Goal: Task Accomplishment & Management: Complete application form

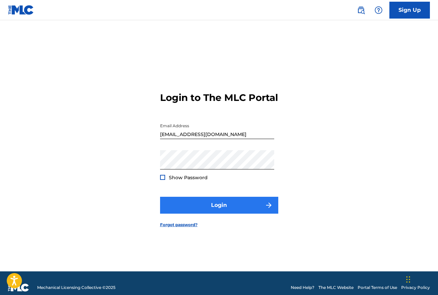
click at [245, 224] on form "Login to The MLC Portal Email Address [EMAIL_ADDRESS][DOMAIN_NAME] Password Sho…" at bounding box center [219, 154] width 118 height 234
click at [247, 214] on button "Login" at bounding box center [219, 205] width 118 height 17
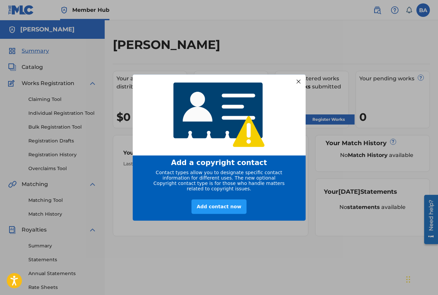
click at [296, 80] on div at bounding box center [298, 81] width 9 height 9
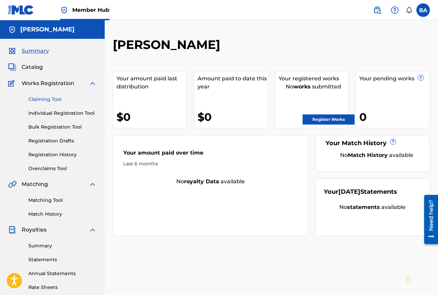
click at [40, 98] on link "Claiming Tool" at bounding box center [62, 99] width 68 height 7
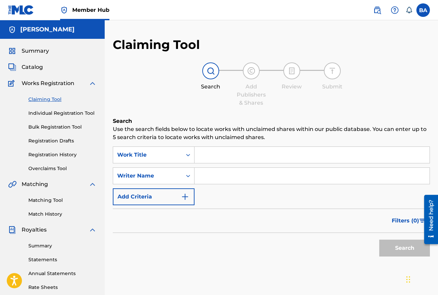
click at [148, 144] on div "Search Use the search fields below to locate works with unclaimed shares within…" at bounding box center [271, 205] width 317 height 177
click at [148, 151] on div "Work Title" at bounding box center [147, 155] width 61 height 8
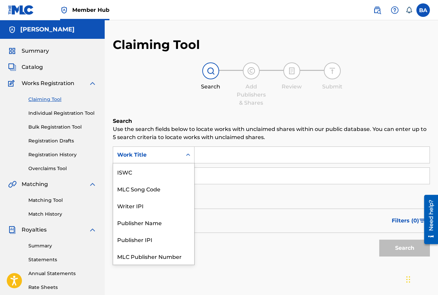
scroll to position [17, 0]
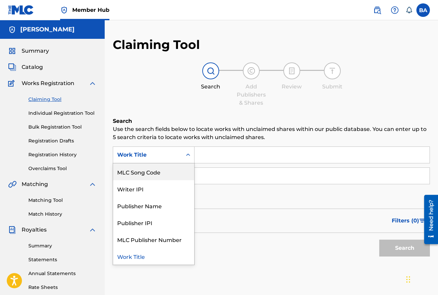
click at [165, 162] on div "Work Title" at bounding box center [154, 155] width 82 height 17
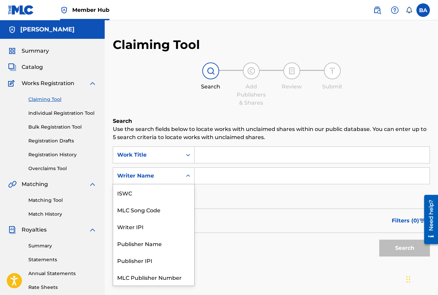
click at [154, 178] on div "Writer Name" at bounding box center [147, 176] width 61 height 8
click at [182, 160] on div "Work Title" at bounding box center [147, 155] width 69 height 13
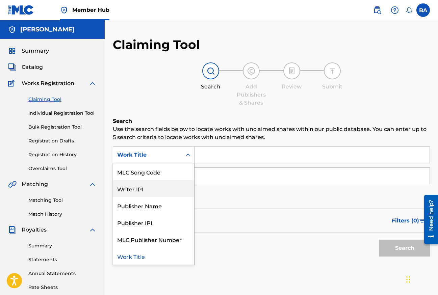
click at [122, 71] on div "Search Add Publishers & Shares Review Submit" at bounding box center [271, 84] width 317 height 45
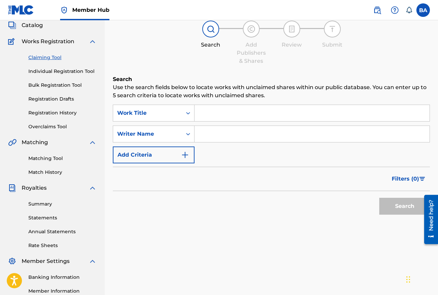
scroll to position [42, 0]
click at [38, 186] on span "Royalties" at bounding box center [34, 188] width 25 height 8
click at [77, 184] on div "Royalties" at bounding box center [52, 188] width 88 height 8
click at [96, 185] on img at bounding box center [92, 188] width 8 height 8
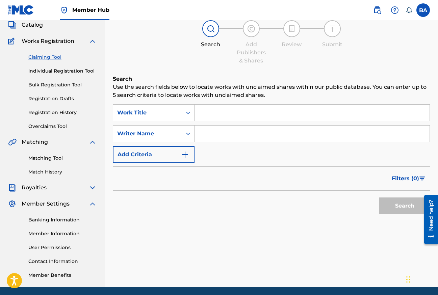
scroll to position [0, 0]
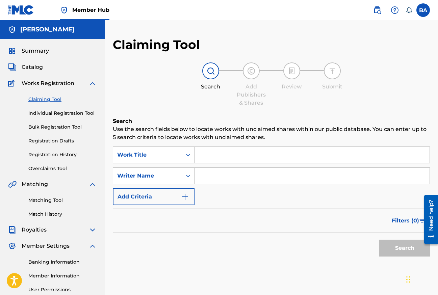
click at [33, 46] on div "Summary Catalog Works Registration Claiming Tool Individual Registration Tool B…" at bounding box center [52, 184] width 105 height 290
click at [32, 48] on span "Summary" at bounding box center [35, 51] width 27 height 8
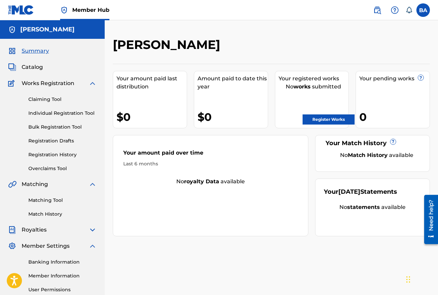
click at [373, 107] on div "Your pending works ? 0" at bounding box center [393, 99] width 74 height 57
click at [424, 11] on label at bounding box center [423, 10] width 14 height 14
click at [423, 10] on input "[PERSON_NAME] [PERSON_NAME][EMAIL_ADDRESS][DOMAIN_NAME] Notification Preference…" at bounding box center [423, 10] width 0 height 0
click at [318, 43] on div "[PERSON_NAME]" at bounding box center [235, 47] width 244 height 20
click at [28, 58] on div "Summary Catalog Works Registration Claiming Tool Individual Registration Tool B…" at bounding box center [52, 184] width 105 height 290
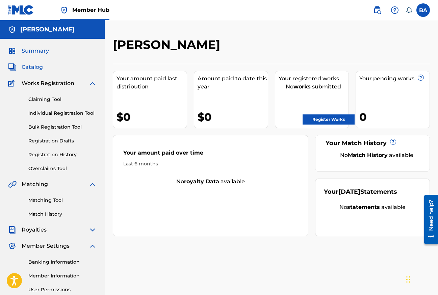
click at [28, 64] on span "Catalog" at bounding box center [32, 67] width 21 height 8
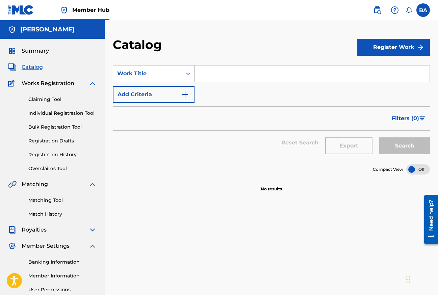
click at [165, 75] on div "Work Title" at bounding box center [147, 74] width 61 height 8
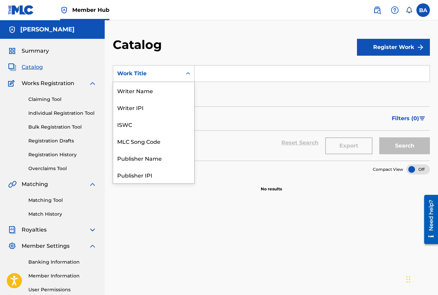
scroll to position [101, 0]
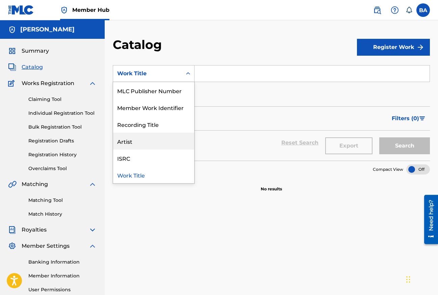
click at [146, 140] on div "Artist" at bounding box center [153, 141] width 81 height 17
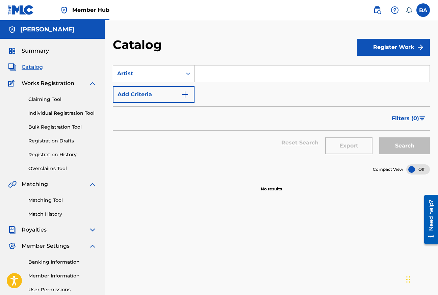
click at [207, 74] on input "Search Form" at bounding box center [311, 74] width 235 height 16
click at [178, 98] on button "Add Criteria" at bounding box center [154, 94] width 82 height 17
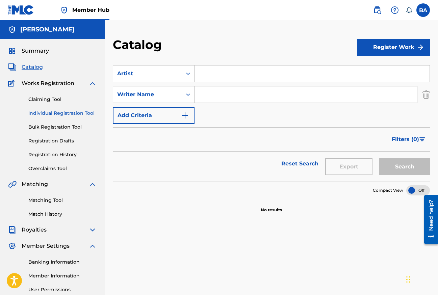
click at [48, 113] on link "Individual Registration Tool" at bounding box center [62, 113] width 68 height 7
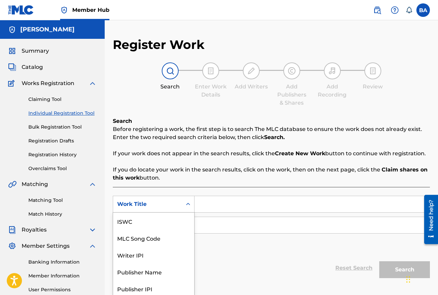
scroll to position [17, 0]
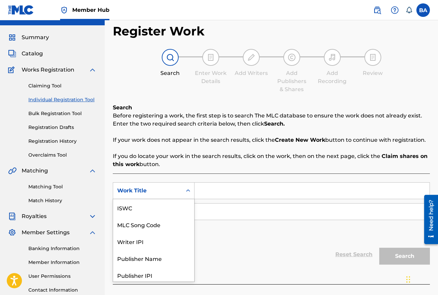
click at [158, 199] on div "Work Title selected, 7 of 7. 7 results available. Use Up and Down to choose opt…" at bounding box center [154, 190] width 82 height 17
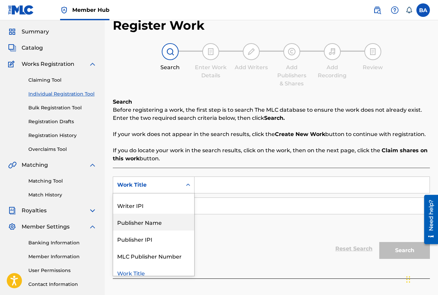
scroll to position [36, 0]
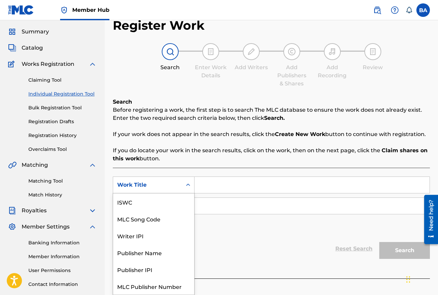
click at [170, 189] on div "Work Title" at bounding box center [147, 185] width 61 height 8
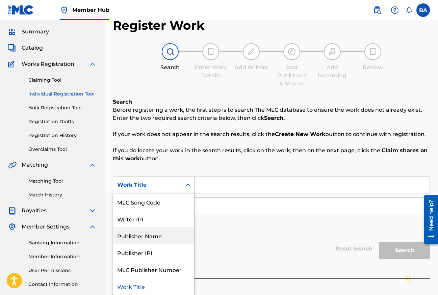
click at [214, 242] on div "Reset Search Search" at bounding box center [271, 248] width 317 height 27
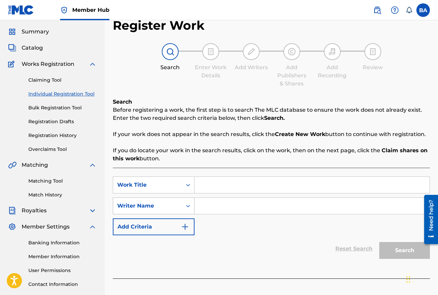
click at [187, 209] on div "Search Form" at bounding box center [188, 206] width 12 height 12
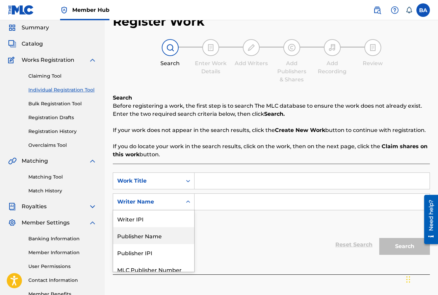
scroll to position [23, 0]
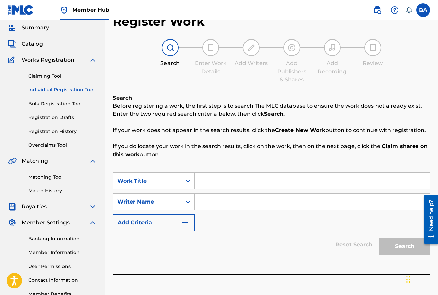
click at [187, 201] on icon "Search Form" at bounding box center [188, 202] width 7 height 7
click at [187, 188] on div "Search Form" at bounding box center [188, 181] width 12 height 16
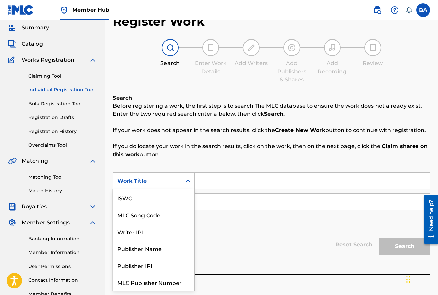
scroll to position [17, 0]
click at [188, 187] on div "Search Form" at bounding box center [188, 181] width 12 height 16
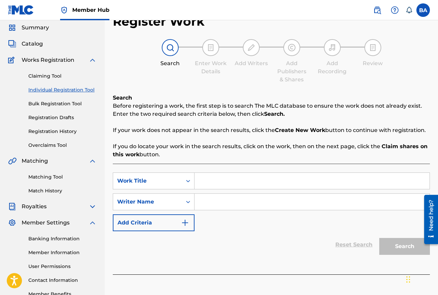
scroll to position [5, 0]
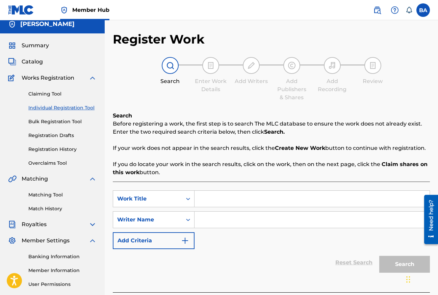
click at [206, 65] on div at bounding box center [210, 65] width 17 height 17
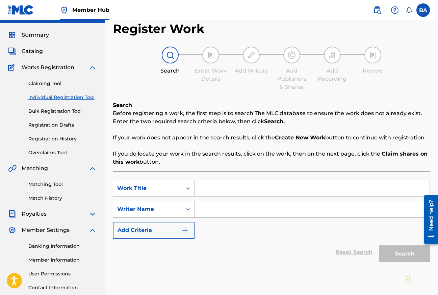
scroll to position [16, 0]
click at [181, 188] on div "Work Title" at bounding box center [147, 188] width 69 height 13
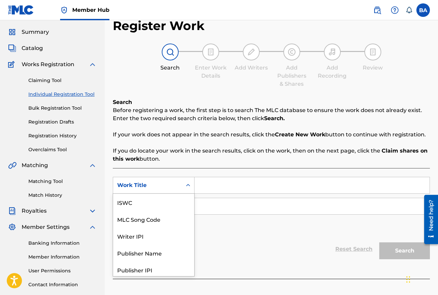
scroll to position [17, 0]
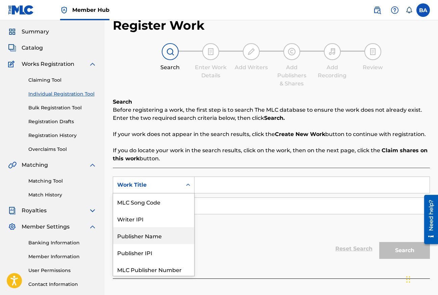
click at [158, 240] on div "Publisher Name" at bounding box center [153, 235] width 81 height 17
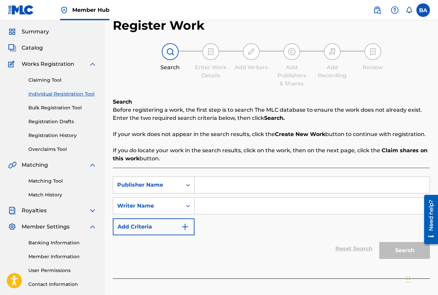
click at [211, 188] on input "Search Form" at bounding box center [311, 185] width 235 height 16
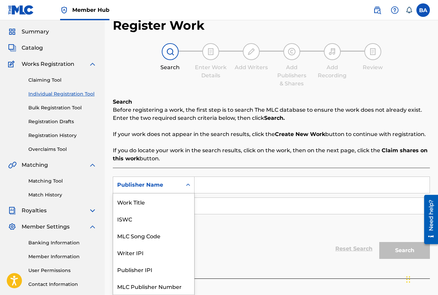
click at [182, 187] on div "Search Form" at bounding box center [188, 185] width 12 height 12
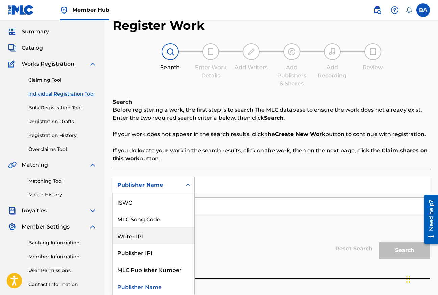
click at [227, 219] on div "SearchWithCriteriaa44d604a-4381-4169-b630-e9544bfd034f Writer IPI, 4 of 7. 7 re…" at bounding box center [271, 206] width 317 height 59
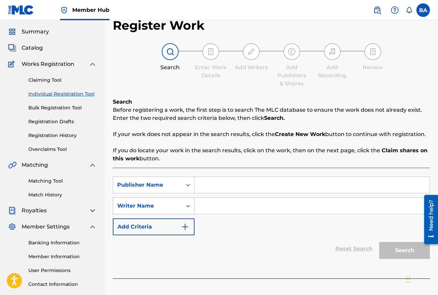
click at [172, 214] on div "Writer Name" at bounding box center [154, 206] width 82 height 17
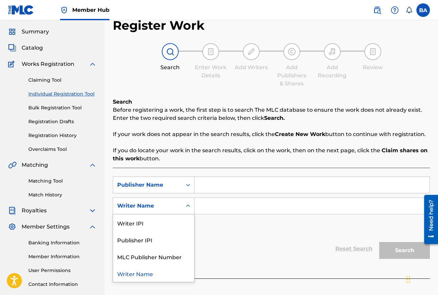
click at [210, 210] on input "Search Form" at bounding box center [311, 206] width 235 height 16
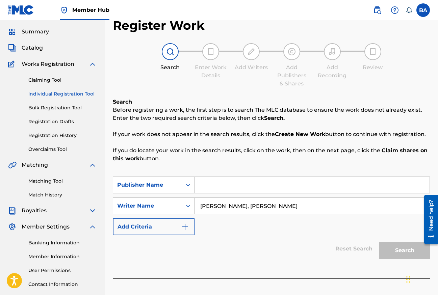
type input "[PERSON_NAME], [PERSON_NAME]"
click at [240, 191] on input "Search Form" at bounding box center [311, 185] width 235 height 16
type input "CdBaby"
click at [386, 246] on button "Search" at bounding box center [404, 250] width 51 height 17
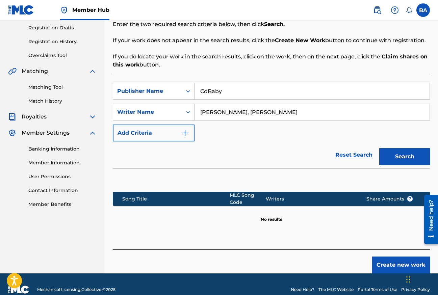
scroll to position [124, 0]
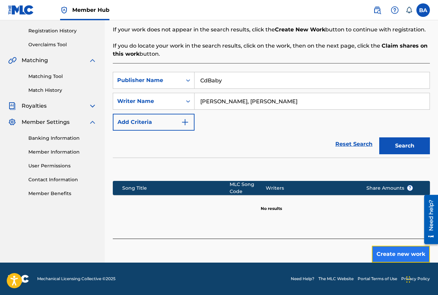
click at [390, 251] on button "Create new work" at bounding box center [401, 254] width 58 height 17
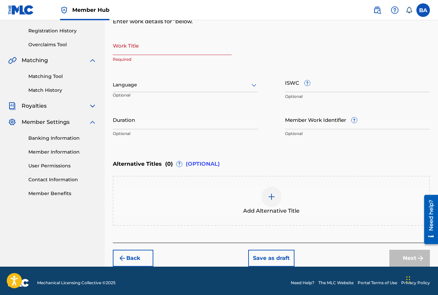
click at [152, 50] on input "Work Title" at bounding box center [172, 45] width 119 height 19
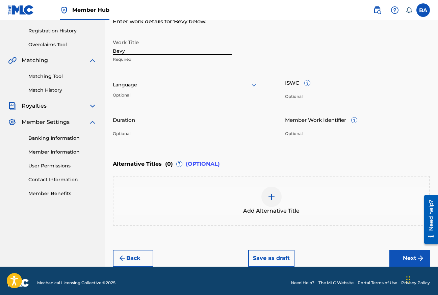
type input "Bevy"
click at [149, 82] on div at bounding box center [185, 85] width 145 height 8
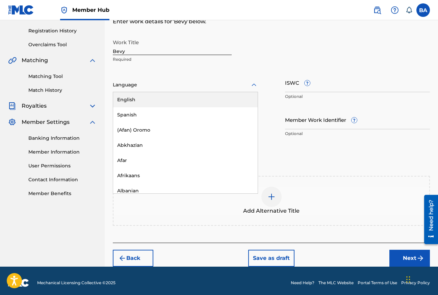
click at [150, 105] on div "English" at bounding box center [185, 99] width 145 height 15
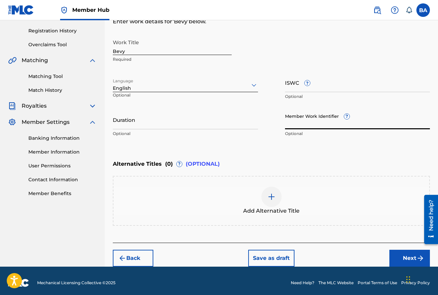
click at [298, 127] on input "Member Work Identifier ?" at bounding box center [357, 119] width 145 height 19
click at [175, 129] on input "Duration" at bounding box center [185, 119] width 145 height 19
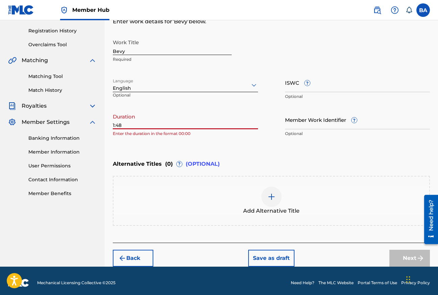
click at [215, 146] on div "Enter Work Details Enter work details for ‘ Bevy ’ below. Work Title Bevy Requi…" at bounding box center [271, 74] width 317 height 163
drag, startPoint x: 171, startPoint y: 127, endPoint x: 95, endPoint y: 126, distance: 76.0
click at [95, 126] on main "[PERSON_NAME] Summary Catalog Works Registration Claiming Tool Individual Regis…" at bounding box center [219, 81] width 438 height 370
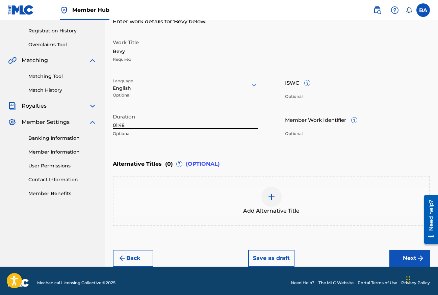
scroll to position [128, 0]
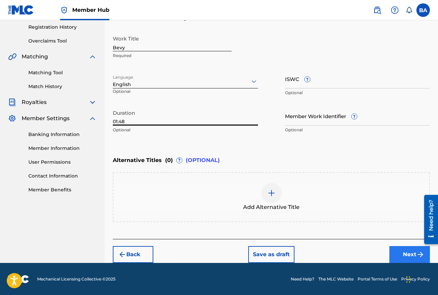
type input "01:48"
click at [402, 255] on button "Next" at bounding box center [409, 254] width 41 height 17
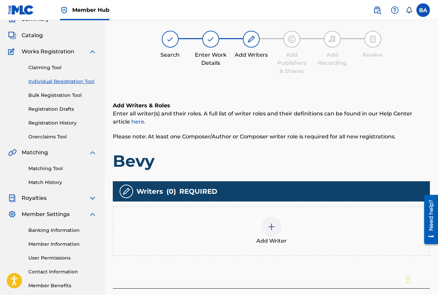
scroll to position [30, 0]
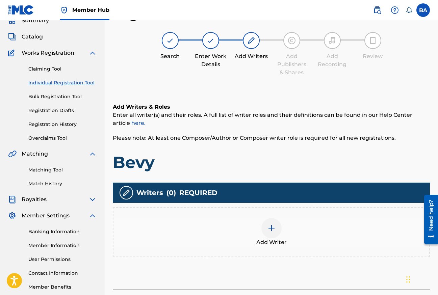
click at [271, 227] on img at bounding box center [271, 228] width 8 height 8
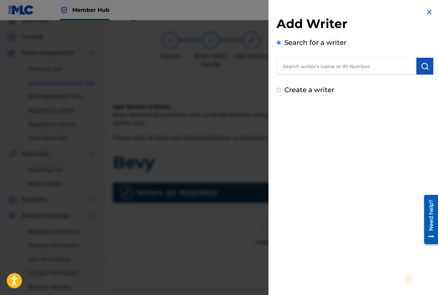
click at [311, 72] on input "text" at bounding box center [347, 66] width 140 height 17
type input "[PERSON_NAME]"
click at [280, 88] on input "Create a writer" at bounding box center [279, 90] width 4 height 4
radio input "false"
radio input "true"
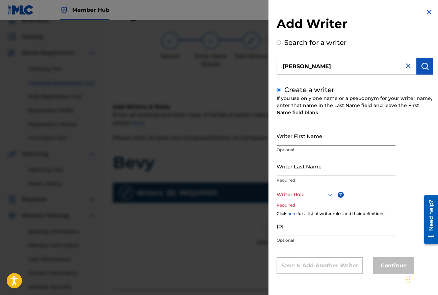
click at [319, 144] on input "Writer First Name" at bounding box center [336, 135] width 119 height 19
type input "Ben"
type input "Ackell"
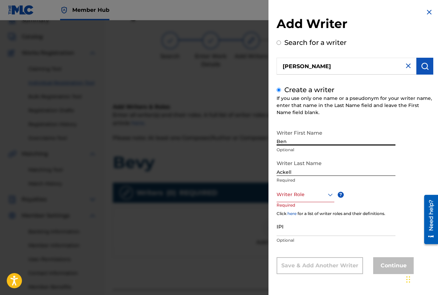
click at [311, 194] on div at bounding box center [306, 194] width 58 height 8
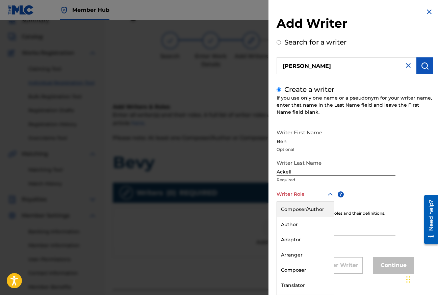
click at [301, 212] on div "Composer/Author" at bounding box center [305, 209] width 57 height 15
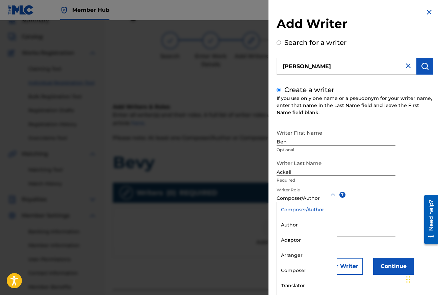
click at [305, 201] on div "Composer/Author" at bounding box center [307, 198] width 60 height 7
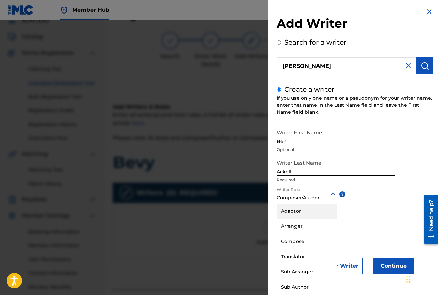
scroll to position [44, 0]
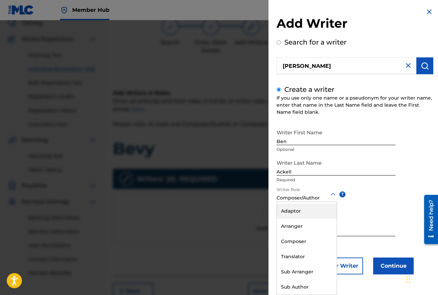
click at [369, 228] on input "IPI" at bounding box center [336, 226] width 119 height 19
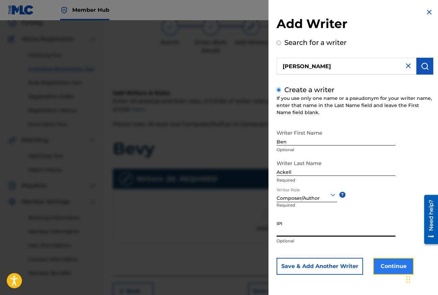
click at [393, 267] on button "Continue" at bounding box center [393, 266] width 41 height 17
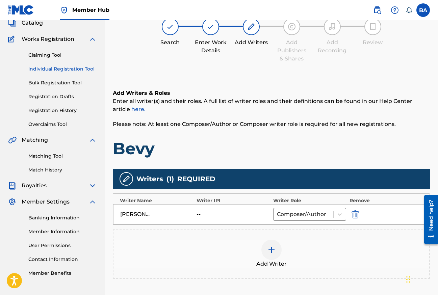
click at [268, 249] on img at bounding box center [271, 250] width 8 height 8
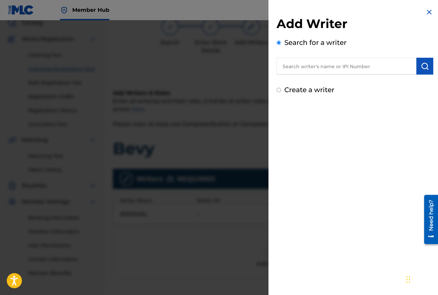
click at [337, 73] on input "text" at bounding box center [347, 66] width 140 height 17
type input "[PERSON_NAME]"
click at [279, 92] on div "Create a writer" at bounding box center [355, 90] width 157 height 10
click at [275, 94] on div "Add Writer Search for a writer [PERSON_NAME] Create a writer" at bounding box center [354, 51] width 173 height 103
click at [278, 93] on div "Create a writer" at bounding box center [355, 90] width 157 height 10
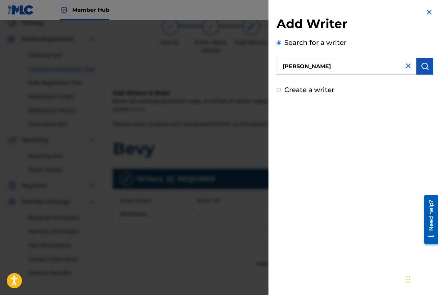
click at [279, 90] on input "Create a writer" at bounding box center [279, 90] width 4 height 4
radio input "false"
radio input "true"
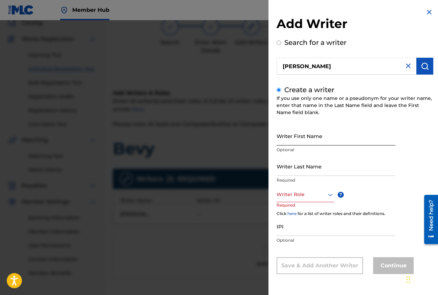
click at [322, 134] on input "Writer First Name" at bounding box center [336, 135] width 119 height 19
type input "O"
type input "[DEMOGRAPHIC_DATA]"
click at [326, 164] on input "Writer Last Name" at bounding box center [336, 166] width 119 height 19
type input "Panton"
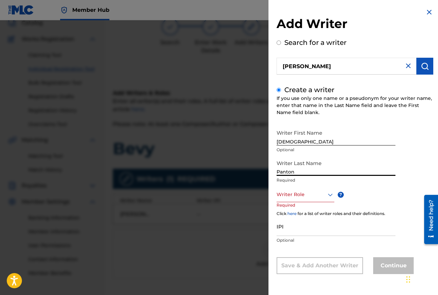
click at [313, 196] on div at bounding box center [306, 194] width 58 height 8
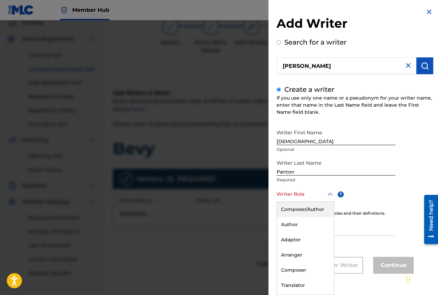
click at [309, 211] on div "Composer/Author" at bounding box center [305, 209] width 57 height 15
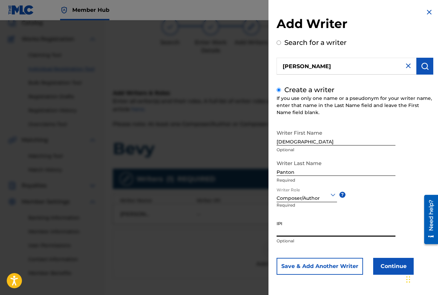
click at [309, 231] on input "IPI" at bounding box center [336, 226] width 119 height 19
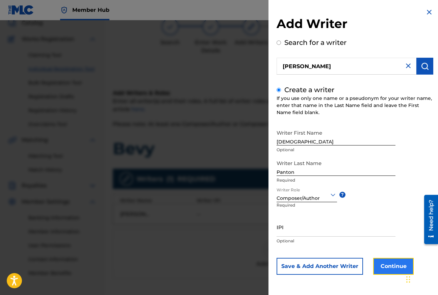
click at [376, 265] on button "Continue" at bounding box center [393, 266] width 41 height 17
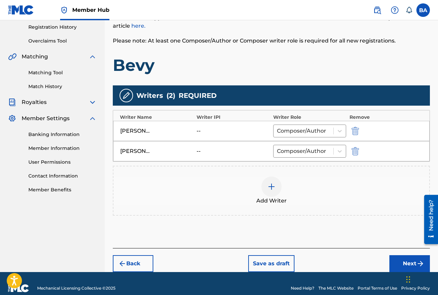
scroll to position [129, 0]
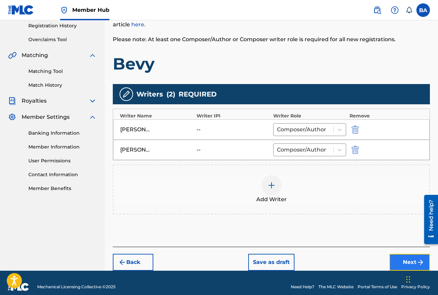
click at [396, 259] on button "Next" at bounding box center [409, 262] width 41 height 17
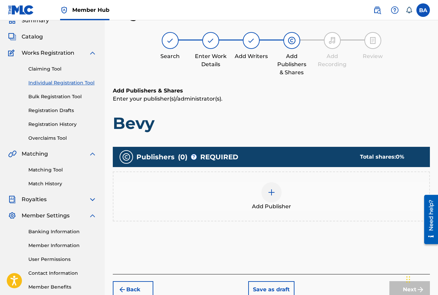
scroll to position [32, 0]
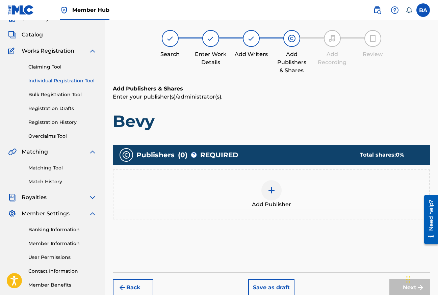
click at [266, 191] on div at bounding box center [271, 190] width 20 height 20
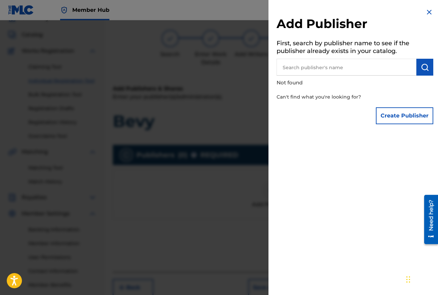
click at [324, 66] on input "text" at bounding box center [347, 67] width 140 height 17
click at [399, 70] on input "cdbaby" at bounding box center [347, 67] width 140 height 17
click at [401, 69] on input "cdbaby" at bounding box center [347, 67] width 140 height 17
type input "cdbaby"
click at [392, 114] on button "Create Publisher" at bounding box center [404, 115] width 57 height 17
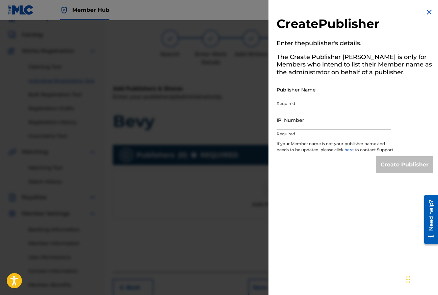
click at [428, 10] on img at bounding box center [429, 12] width 8 height 8
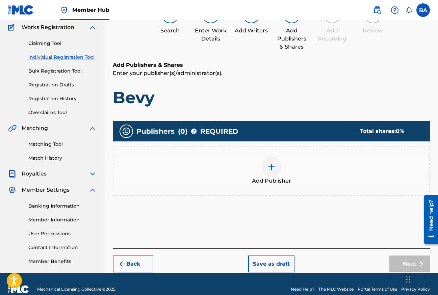
scroll to position [67, 0]
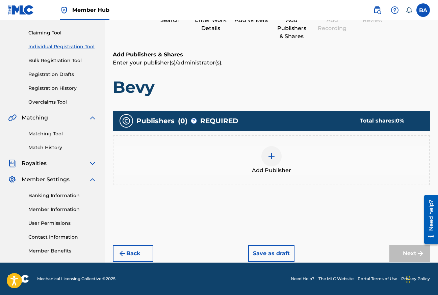
click at [267, 155] on div at bounding box center [271, 156] width 20 height 20
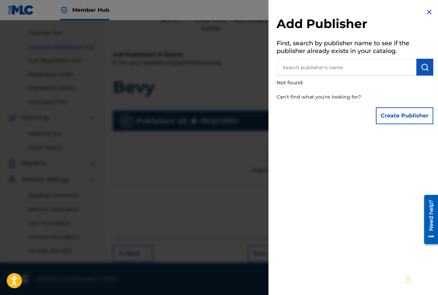
click at [323, 71] on input "text" at bounding box center [347, 67] width 140 height 17
type input "[PERSON_NAME]"
click at [380, 118] on button "Create Publisher" at bounding box center [404, 115] width 57 height 17
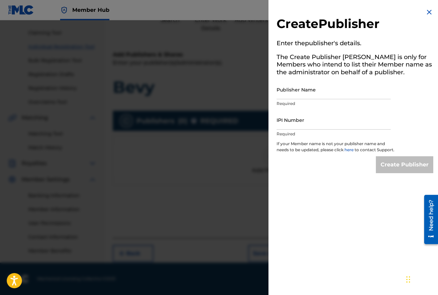
click at [342, 105] on p "Required" at bounding box center [334, 104] width 114 height 6
click at [339, 100] on div "Publisher Name Required" at bounding box center [334, 95] width 114 height 30
click at [339, 97] on input "Publisher Name" at bounding box center [334, 89] width 114 height 19
type input "[PERSON_NAME]"
click at [341, 123] on input "IPI Number" at bounding box center [334, 119] width 114 height 19
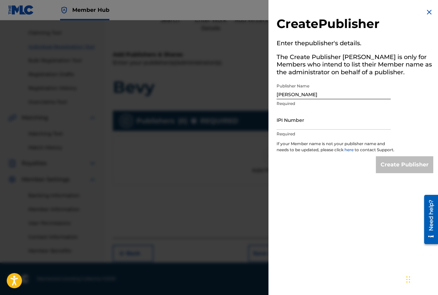
click at [425, 12] on img at bounding box center [429, 12] width 8 height 8
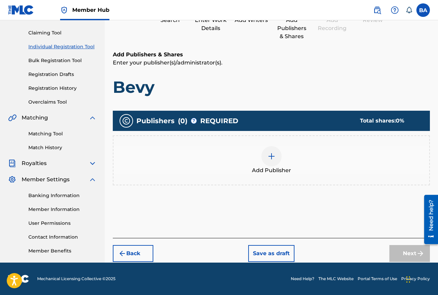
scroll to position [0, 0]
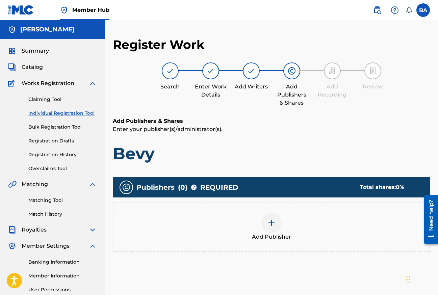
click at [28, 226] on span "Royalties" at bounding box center [34, 230] width 25 height 8
click at [38, 64] on span "Catalog" at bounding box center [32, 67] width 21 height 8
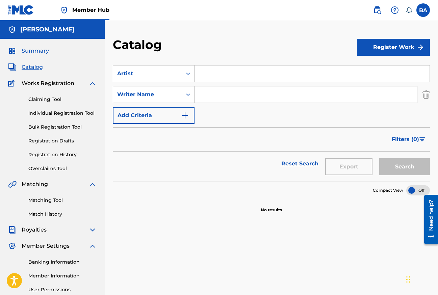
click at [38, 50] on span "Summary" at bounding box center [35, 51] width 27 height 8
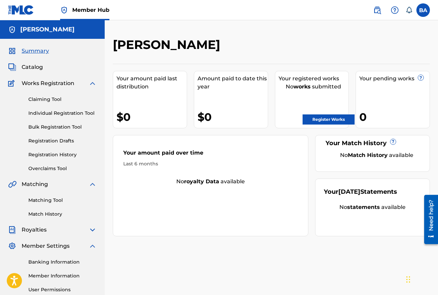
click at [59, 121] on div "Claiming Tool Individual Registration Tool Bulk Registration Tool Registration …" at bounding box center [52, 129] width 88 height 85
click at [59, 116] on link "Individual Registration Tool" at bounding box center [62, 113] width 68 height 7
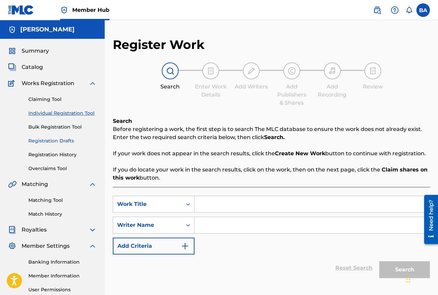
click at [59, 139] on link "Registration Drafts" at bounding box center [62, 140] width 68 height 7
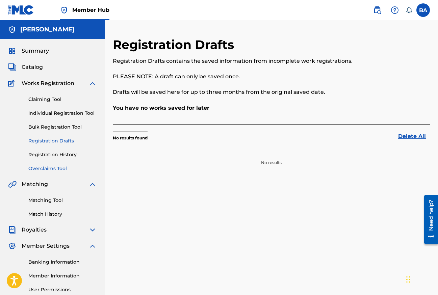
click at [50, 170] on link "Overclaims Tool" at bounding box center [62, 168] width 68 height 7
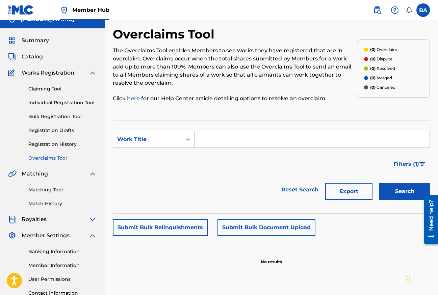
scroll to position [67, 0]
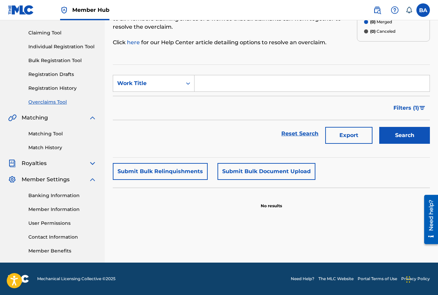
click at [47, 166] on div "Royalties" at bounding box center [52, 163] width 88 height 8
click at [53, 164] on div "Royalties" at bounding box center [52, 163] width 88 height 8
click at [95, 167] on img at bounding box center [92, 163] width 8 height 8
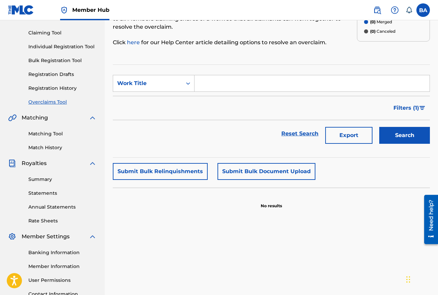
click at [94, 165] on img at bounding box center [92, 163] width 8 height 8
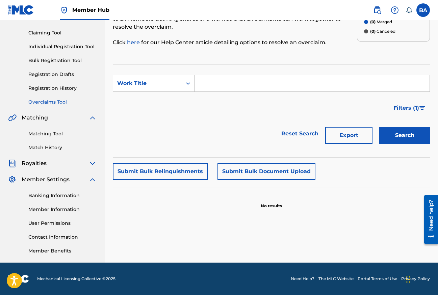
scroll to position [0, 0]
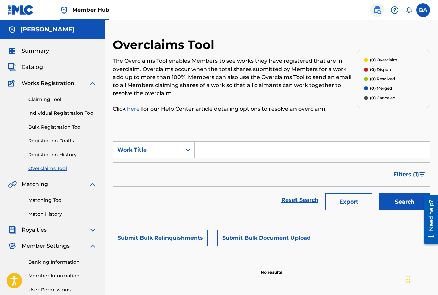
click at [382, 10] on link at bounding box center [377, 10] width 14 height 14
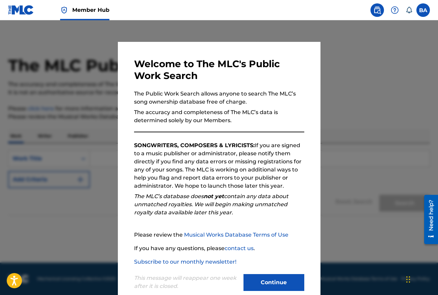
scroll to position [14, 0]
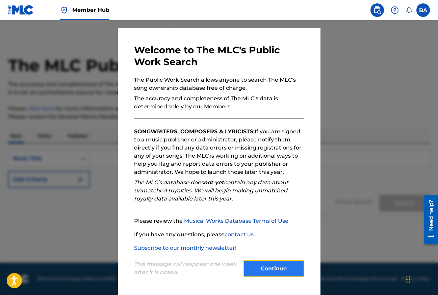
click at [253, 270] on button "Continue" at bounding box center [273, 268] width 61 height 17
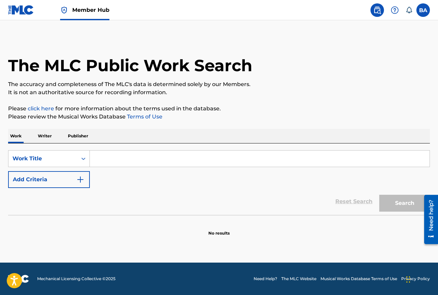
click at [28, 11] on img at bounding box center [21, 10] width 26 height 10
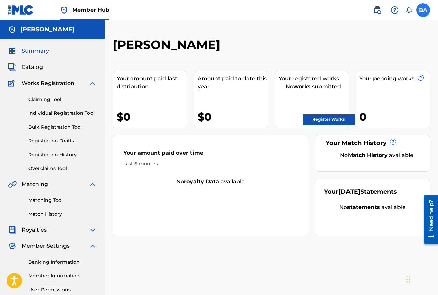
click at [422, 5] on label at bounding box center [423, 10] width 14 height 14
click at [423, 10] on input "[PERSON_NAME] [PERSON_NAME][EMAIL_ADDRESS][DOMAIN_NAME] Notification Preference…" at bounding box center [423, 10] width 0 height 0
click at [307, 49] on div "[PERSON_NAME]" at bounding box center [235, 47] width 244 height 20
click at [17, 50] on link "Summary" at bounding box center [28, 51] width 41 height 8
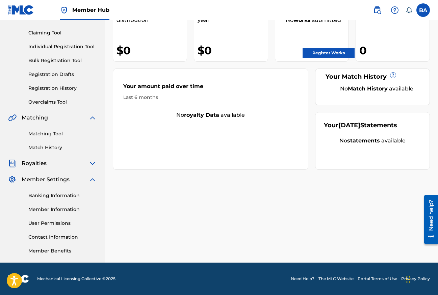
click at [59, 177] on span "Member Settings" at bounding box center [46, 180] width 48 height 8
click at [43, 236] on link "Contact Information" at bounding box center [62, 237] width 68 height 7
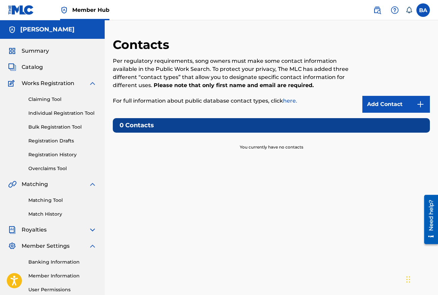
click at [15, 7] on img at bounding box center [21, 10] width 26 height 10
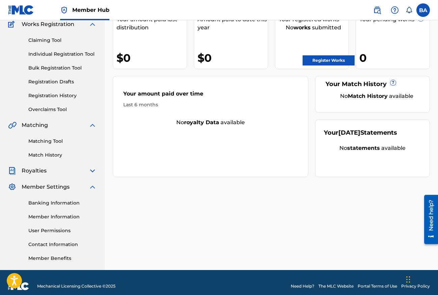
scroll to position [67, 0]
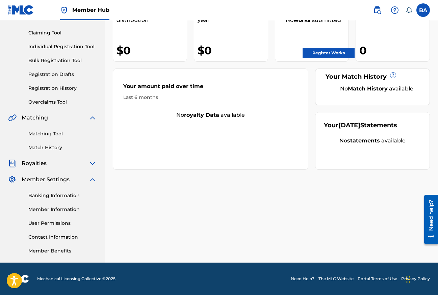
click at [435, 211] on div "Need help?" at bounding box center [430, 215] width 9 height 31
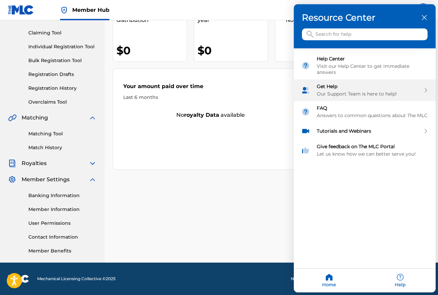
click at [364, 91] on div "Our Support Team is here to help!" at bounding box center [369, 94] width 104 height 6
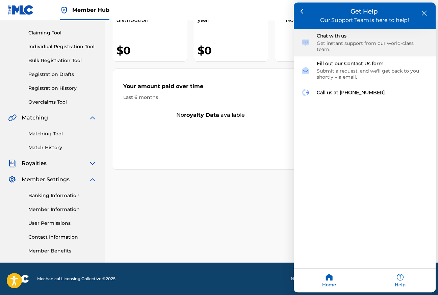
click at [381, 45] on div "Get instant support from our world-class team." at bounding box center [372, 47] width 111 height 12
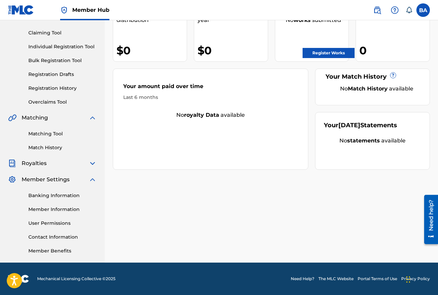
click at [433, 219] on div "Need help?" at bounding box center [430, 215] width 9 height 31
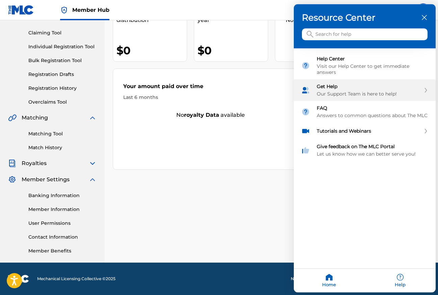
click at [390, 91] on div "Our Support Team is here to help!" at bounding box center [369, 94] width 104 height 6
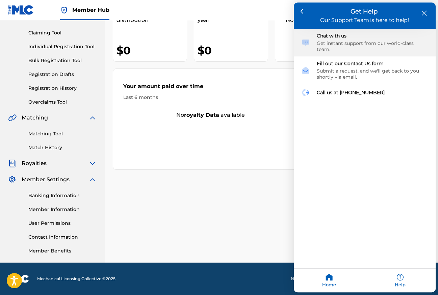
click at [368, 49] on div "Chat with us Get instant support from our world-class team." at bounding box center [365, 43] width 142 height 28
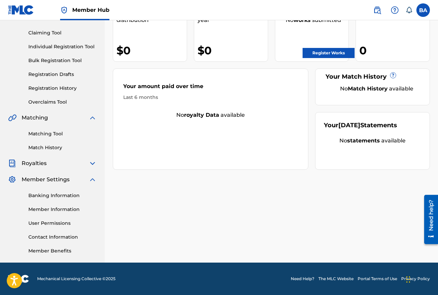
click at [241, 242] on div "[PERSON_NAME] Your amount paid last distribution $0 Amount paid to date this ye…" at bounding box center [271, 117] width 333 height 292
